Goal: Transaction & Acquisition: Download file/media

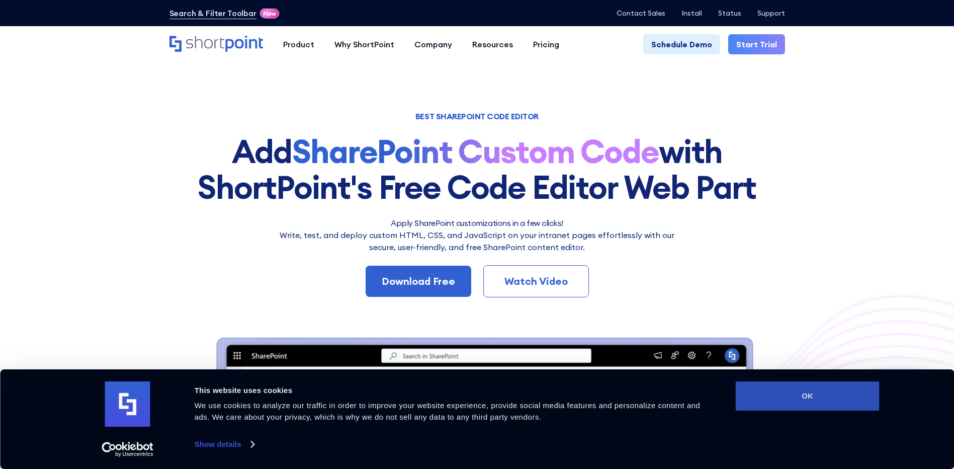
click at [817, 399] on button "OK" at bounding box center [808, 395] width 144 height 29
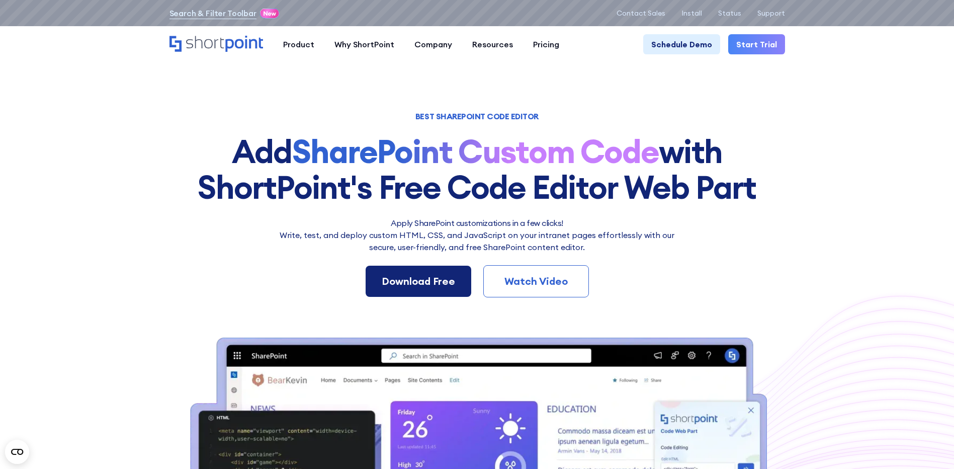
click at [405, 277] on div "Download Free" at bounding box center [418, 281] width 73 height 15
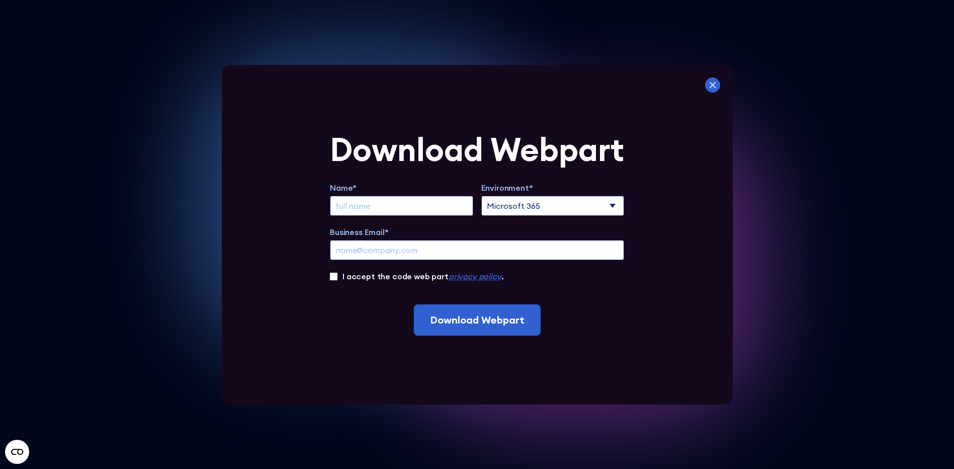
click at [715, 80] on icon at bounding box center [712, 84] width 15 height 15
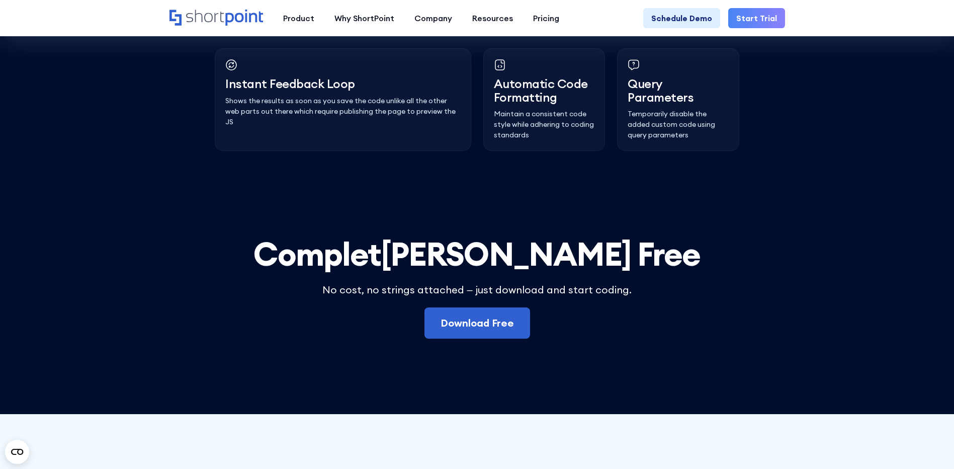
scroll to position [2831, 0]
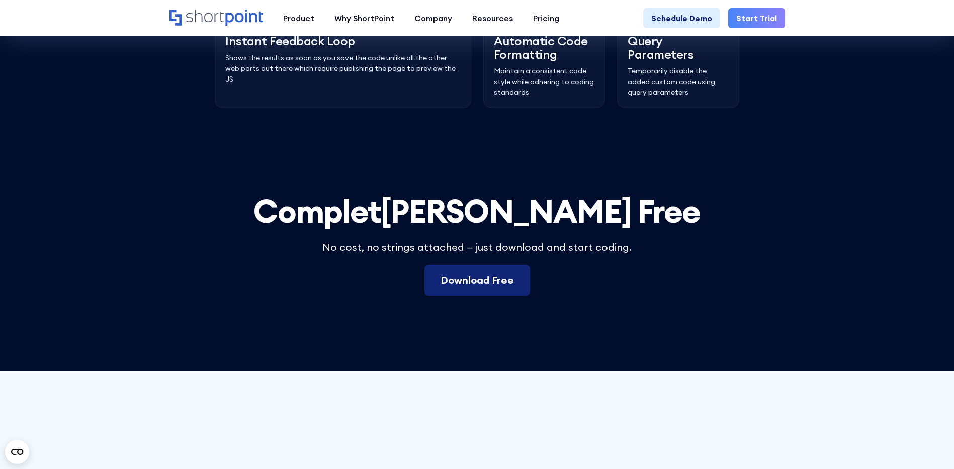
click at [479, 296] on link "Download Free" at bounding box center [478, 280] width 106 height 31
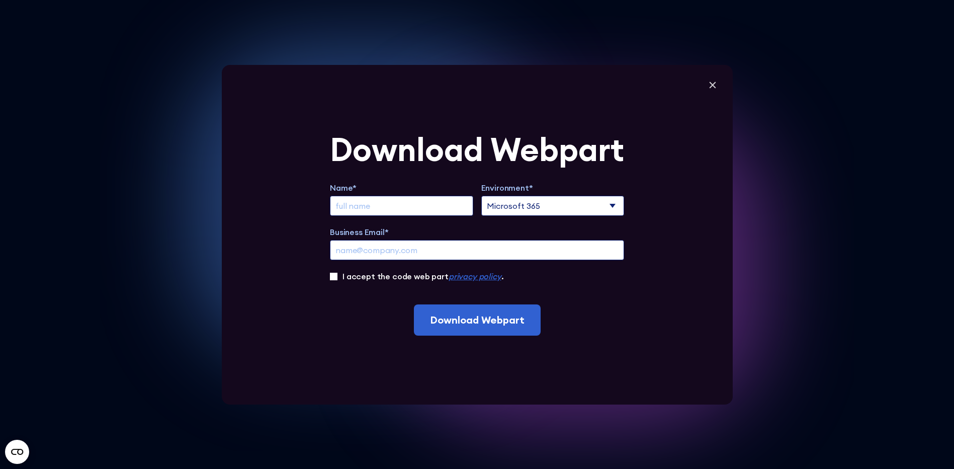
click at [408, 198] on input "Extend Trial" at bounding box center [401, 206] width 143 height 20
type input "[PERSON_NAME]"
click at [537, 207] on select "Microsoft 365 SharePoint Online SharePoint 2019 (On-Premise)" at bounding box center [552, 206] width 143 height 20
click at [484, 196] on select "Microsoft 365 SharePoint Online SharePoint 2019 (On-Premise)" at bounding box center [552, 206] width 143 height 20
click at [433, 247] on input "Business Email*" at bounding box center [477, 250] width 294 height 20
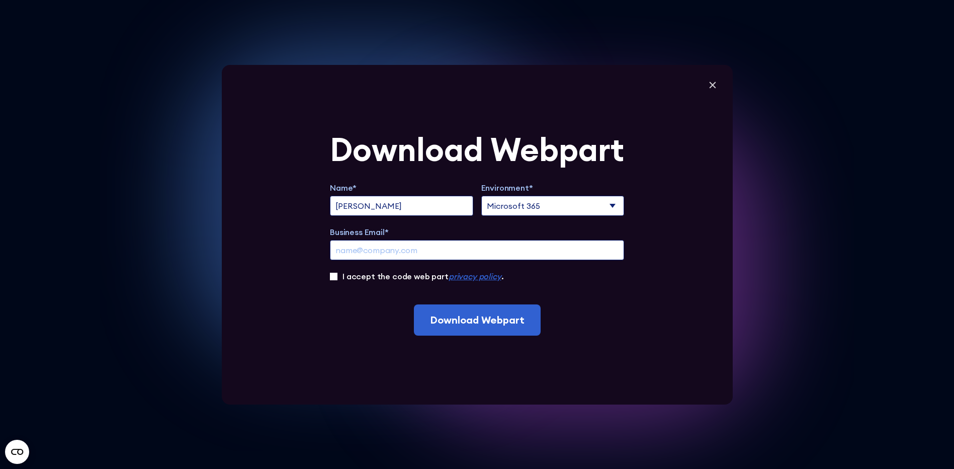
type input "[EMAIL_ADDRESS][PERSON_NAME][DOMAIN_NAME]"
click at [336, 277] on input "I accept the code web part privacy policy ." at bounding box center [334, 277] width 8 height 8
checkbox input "true"
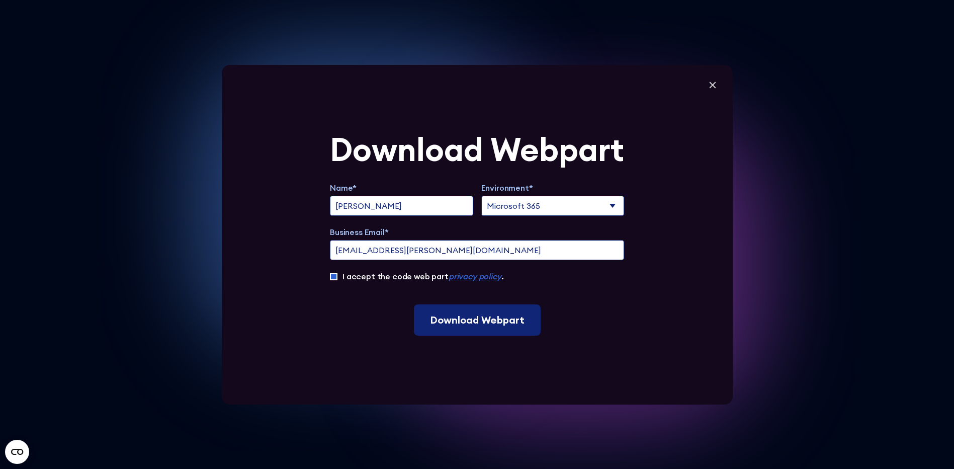
click at [489, 323] on input "Download Webpart" at bounding box center [477, 319] width 127 height 31
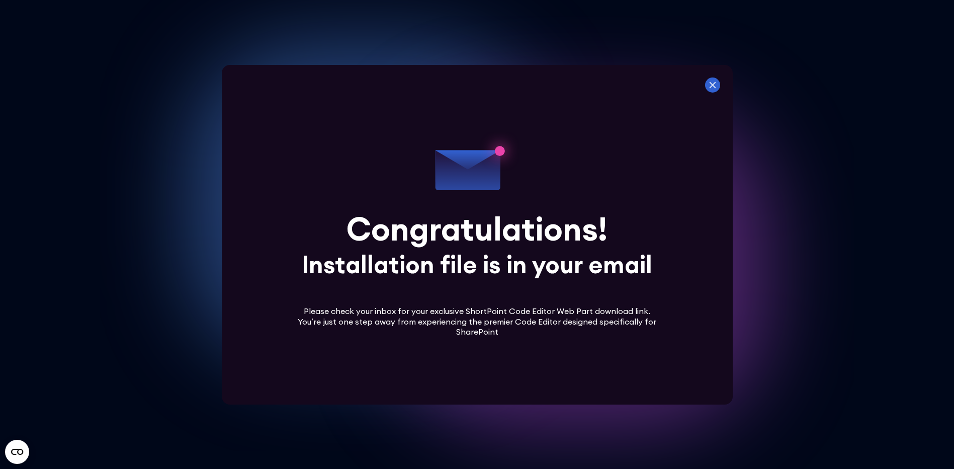
click at [716, 85] on icon at bounding box center [712, 84] width 7 height 7
